Goal: Task Accomplishment & Management: Manage account settings

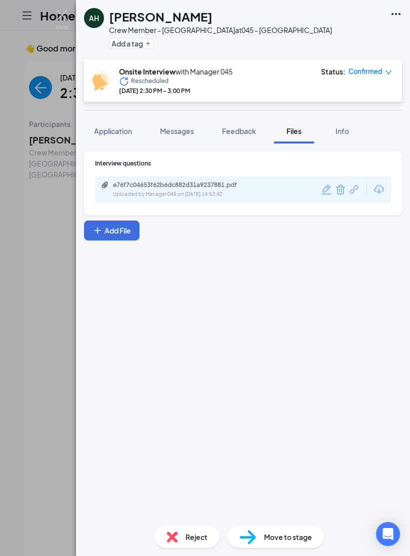
scroll to position [21, 0]
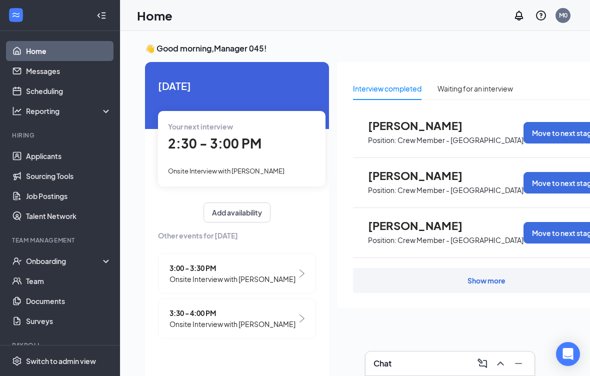
click at [302, 270] on img at bounding box center [302, 274] width 5 height 8
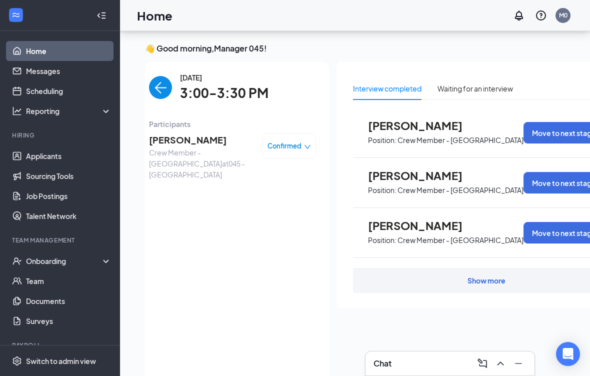
scroll to position [26, 0]
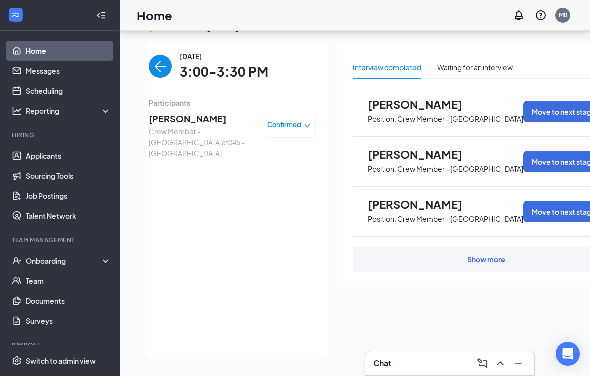
click at [157, 63] on img "back-button" at bounding box center [160, 66] width 23 height 23
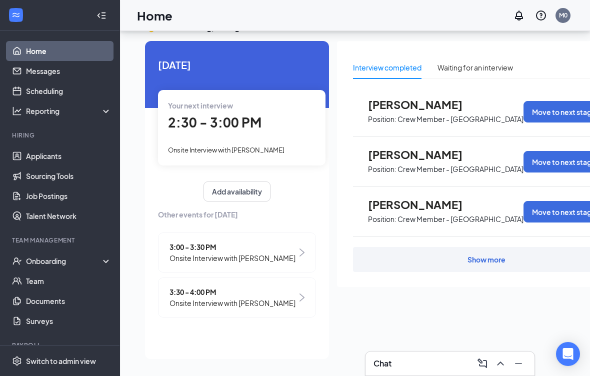
click at [221, 287] on span "3:30 - 4:00 PM" at bounding box center [233, 292] width 126 height 11
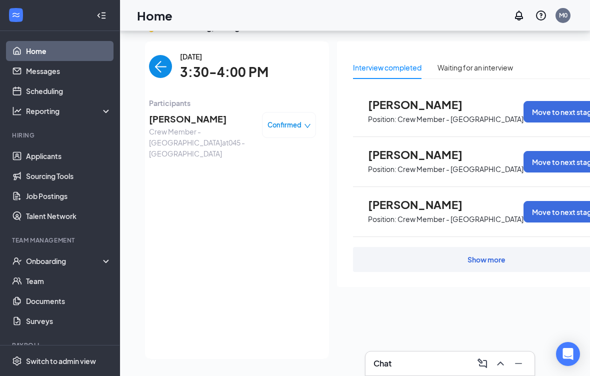
click at [52, 294] on link "Documents" at bounding box center [69, 301] width 86 height 20
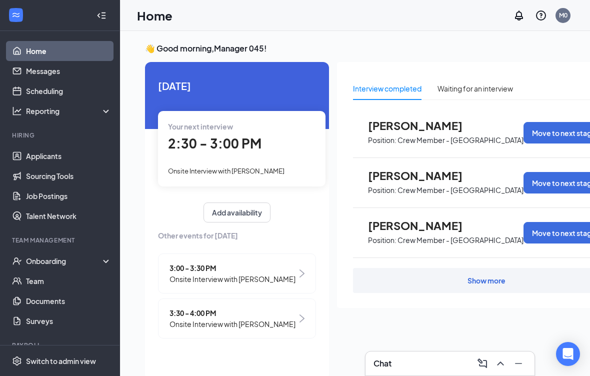
click at [58, 303] on link "Documents" at bounding box center [69, 301] width 86 height 20
click at [302, 315] on img at bounding box center [302, 319] width 5 height 8
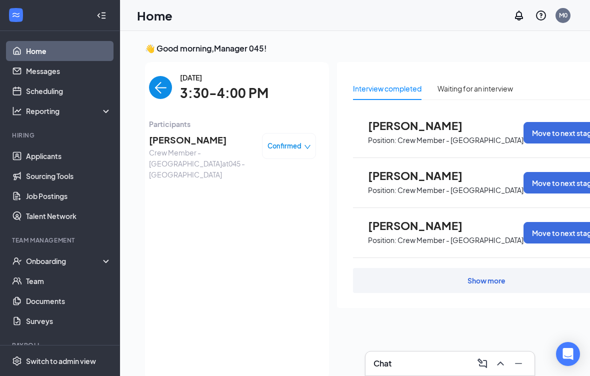
scroll to position [26, 0]
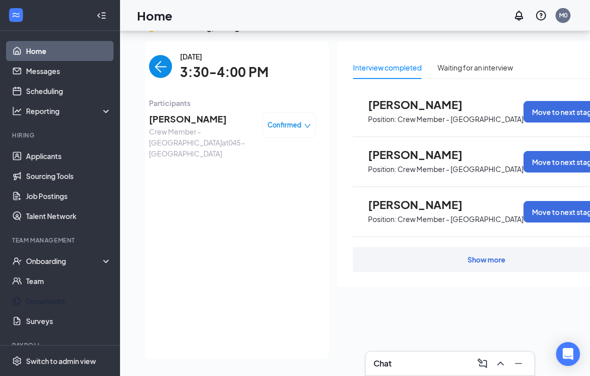
click at [55, 292] on link "Documents" at bounding box center [69, 301] width 86 height 20
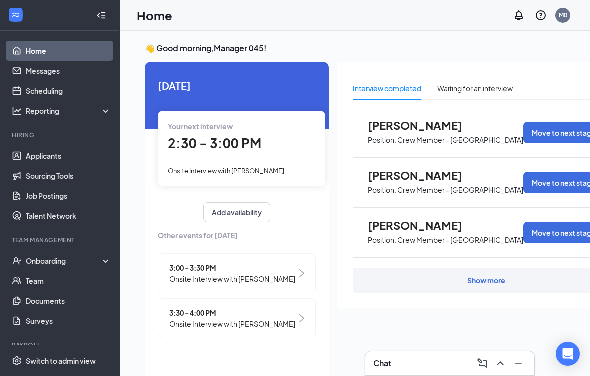
click at [409, 232] on span "Position: Crew Member - [GEOGRAPHIC_DATA]" at bounding box center [446, 239] width 156 height 15
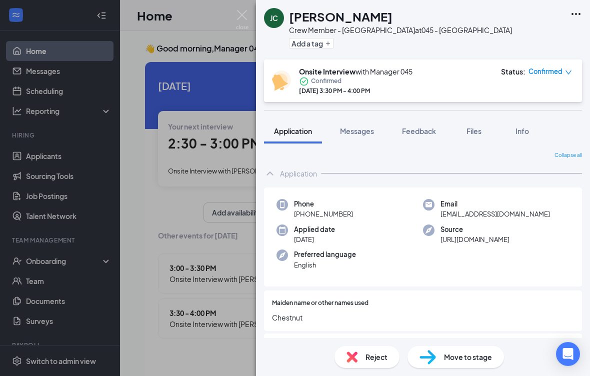
click at [484, 132] on div "Files" at bounding box center [474, 131] width 20 height 10
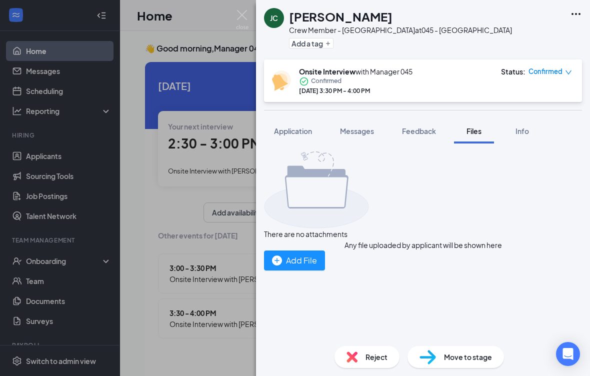
click at [317, 267] on div "Add File" at bounding box center [294, 260] width 45 height 13
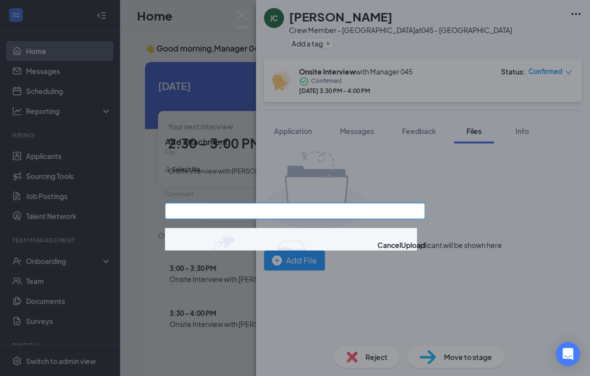
click at [218, 206] on input "Comment" at bounding box center [295, 211] width 260 height 16
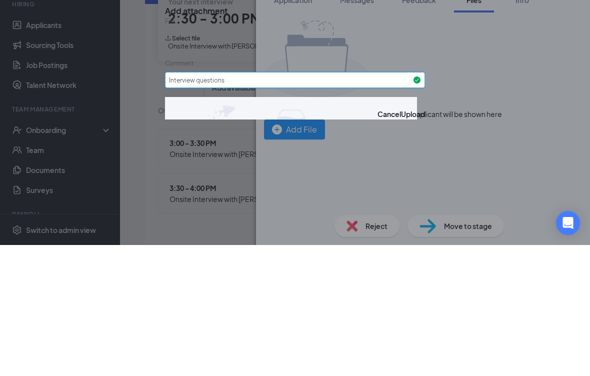
type input "Interview questions"
click at [200, 162] on button "Select file" at bounding box center [182, 170] width 35 height 16
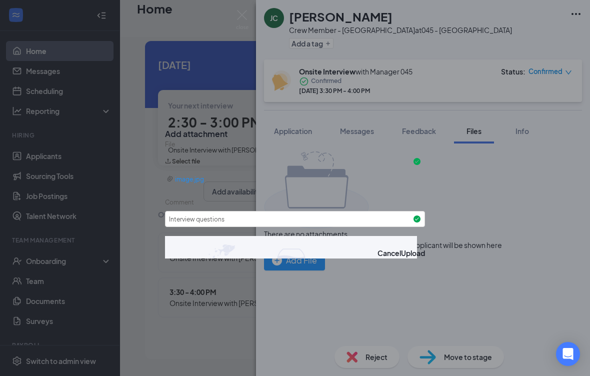
click at [401, 253] on button "Upload" at bounding box center [413, 253] width 24 height 11
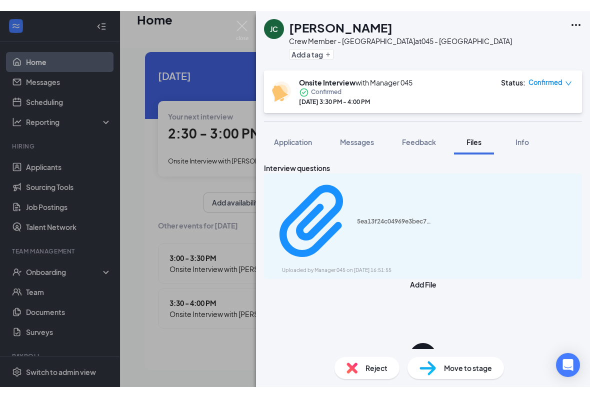
scroll to position [21, 0]
